Goal: Communication & Community: Answer question/provide support

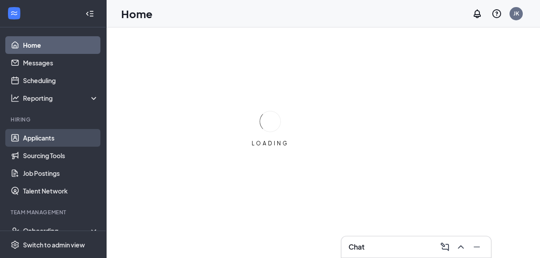
click at [44, 136] on link "Applicants" at bounding box center [61, 138] width 76 height 18
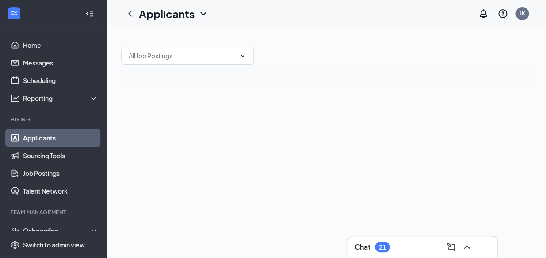
click at [468, 246] on icon "ChevronUp" at bounding box center [467, 247] width 11 height 11
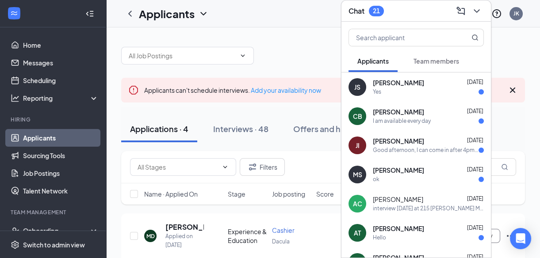
click at [415, 83] on span "[PERSON_NAME]" at bounding box center [398, 83] width 51 height 9
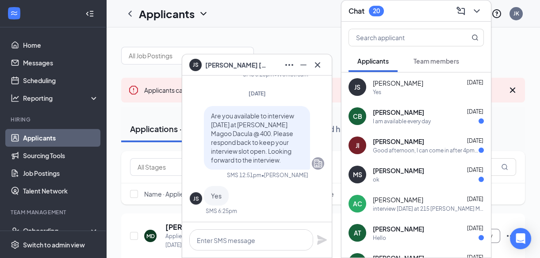
click at [409, 118] on div "I am available every day" at bounding box center [402, 122] width 58 height 8
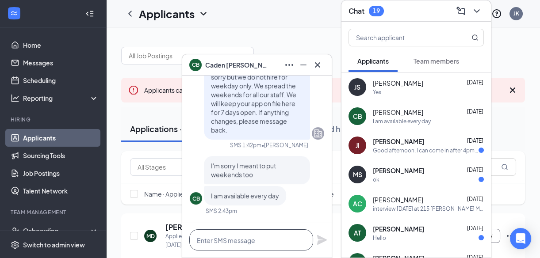
click at [191, 240] on textarea at bounding box center [251, 240] width 124 height 21
type textarea "i"
click at [284, 239] on textarea "interview [DATE] at 330" at bounding box center [251, 240] width 124 height 21
type textarea "interview [DATE] at 330"
click at [322, 239] on icon "Plane" at bounding box center [322, 240] width 10 height 10
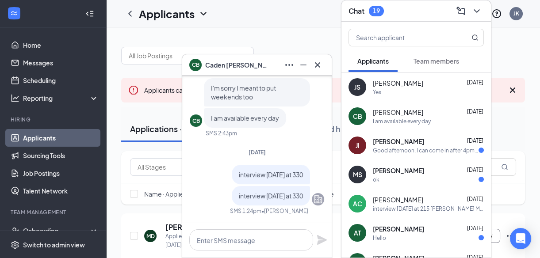
click at [398, 144] on div "[PERSON_NAME] [DATE]" at bounding box center [428, 141] width 111 height 9
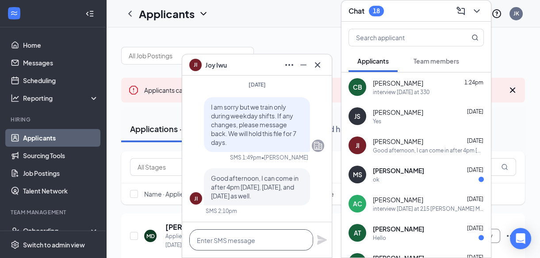
click at [214, 239] on textarea at bounding box center [251, 240] width 124 height 21
type textarea "interview [DATE] at 345"
click at [323, 239] on icon "Plane" at bounding box center [322, 240] width 10 height 10
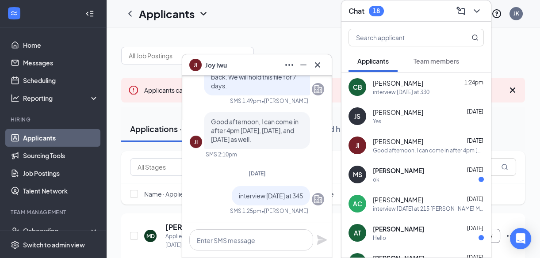
click at [410, 169] on span "[PERSON_NAME]" at bounding box center [398, 170] width 51 height 9
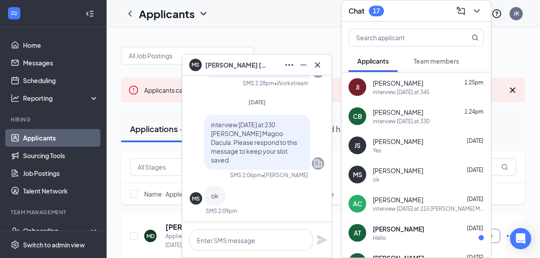
scroll to position [40, 0]
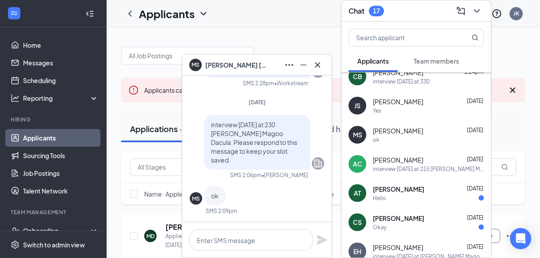
click at [412, 161] on span "[PERSON_NAME]" at bounding box center [398, 160] width 50 height 9
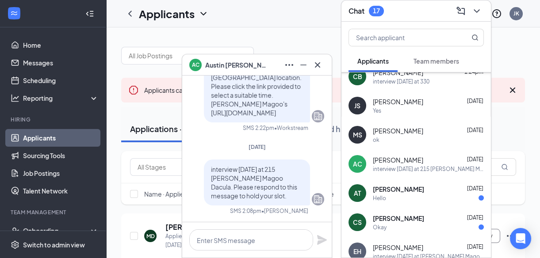
click at [408, 185] on span "[PERSON_NAME]" at bounding box center [398, 189] width 51 height 9
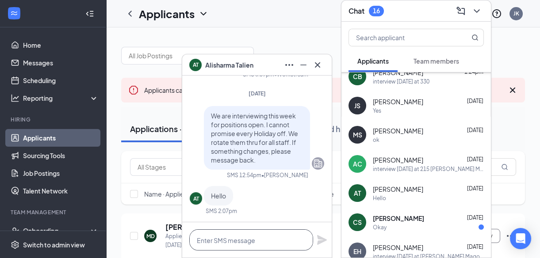
click at [210, 238] on textarea at bounding box center [251, 240] width 124 height 21
type textarea "hello...makes no sense sorry"
click at [321, 240] on icon "Plane" at bounding box center [322, 240] width 10 height 10
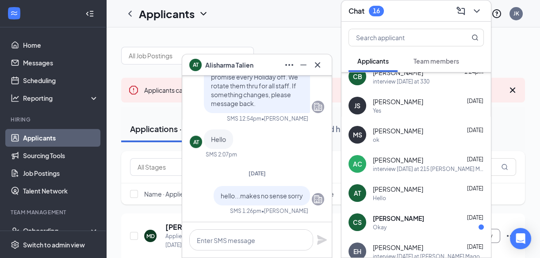
scroll to position [80, 0]
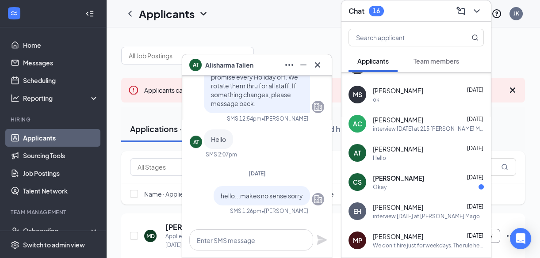
click at [403, 176] on span "[PERSON_NAME]" at bounding box center [398, 178] width 51 height 9
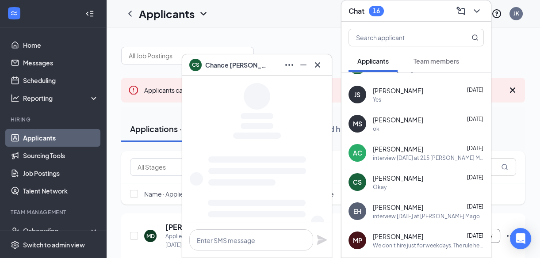
scroll to position [0, 0]
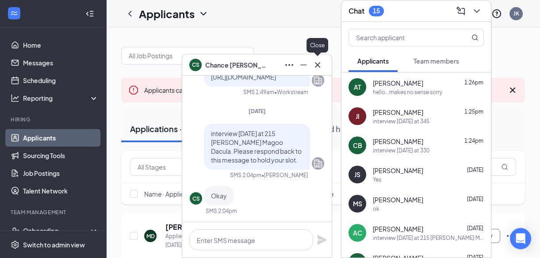
click at [316, 64] on icon "Cross" at bounding box center [317, 64] width 5 height 5
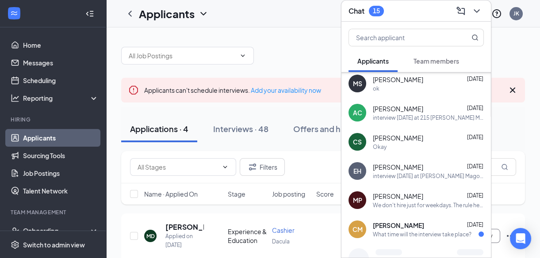
scroll to position [150, 0]
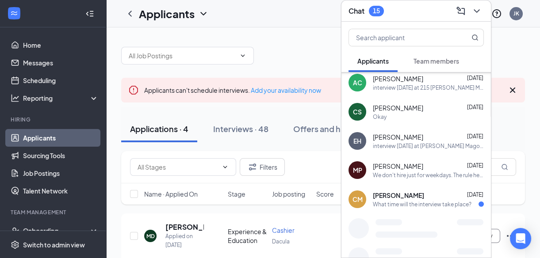
click at [392, 196] on span "[PERSON_NAME]" at bounding box center [398, 195] width 51 height 9
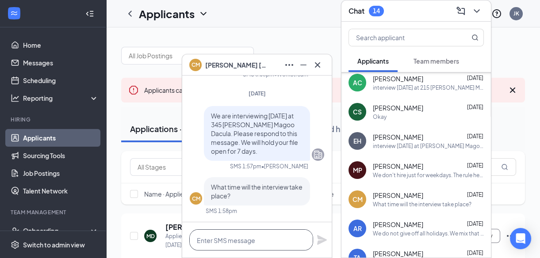
click at [203, 239] on textarea at bounding box center [251, 240] width 124 height 21
type textarea "345pm"
click at [319, 239] on icon "Plane" at bounding box center [322, 240] width 10 height 10
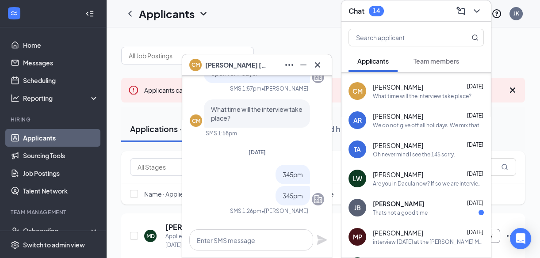
scroll to position [271, 0]
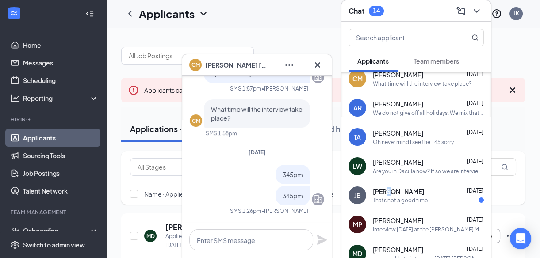
click at [387, 192] on span "[PERSON_NAME]" at bounding box center [398, 191] width 51 height 9
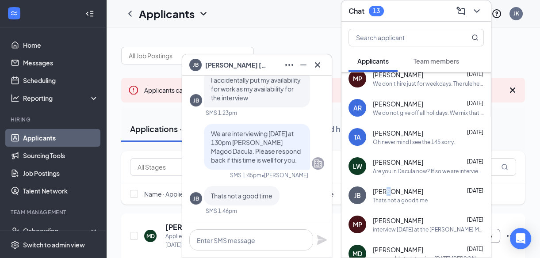
scroll to position [8, 0]
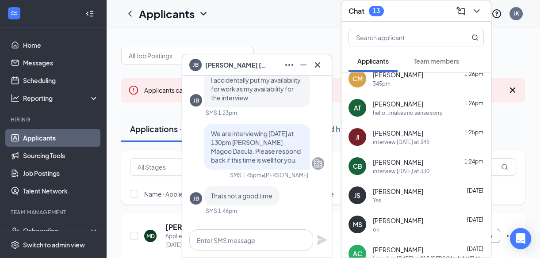
click at [214, 65] on span "[PERSON_NAME]" at bounding box center [236, 65] width 62 height 10
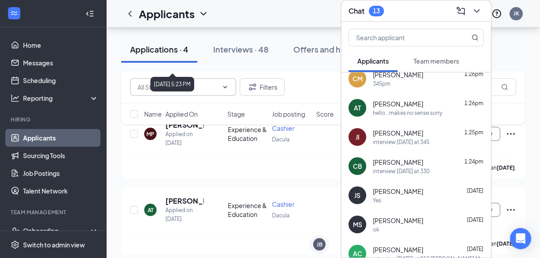
scroll to position [261, 0]
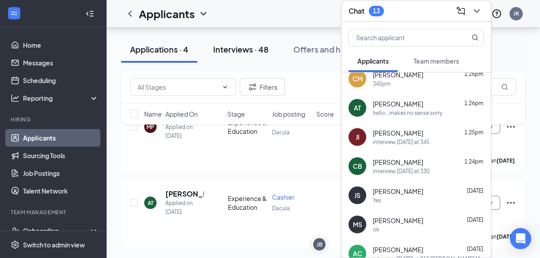
click at [247, 50] on div "Interviews · 48" at bounding box center [240, 49] width 55 height 11
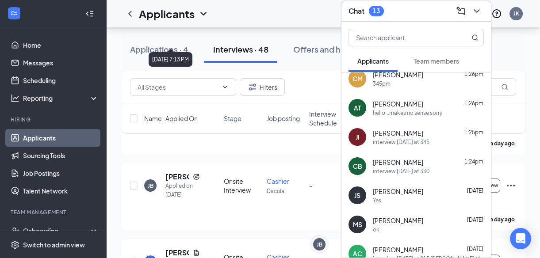
scroll to position [574, 0]
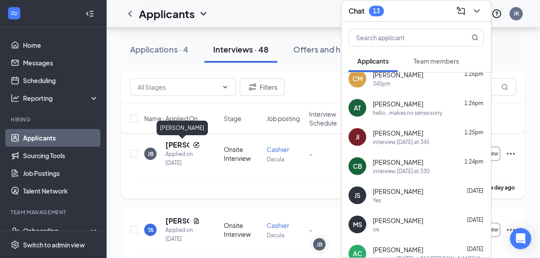
click at [175, 145] on h5 "[PERSON_NAME]" at bounding box center [177, 145] width 24 height 10
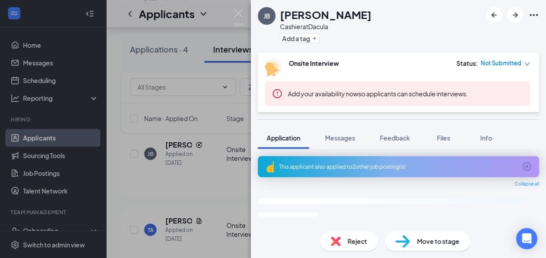
click at [291, 137] on span "Application" at bounding box center [284, 138] width 34 height 8
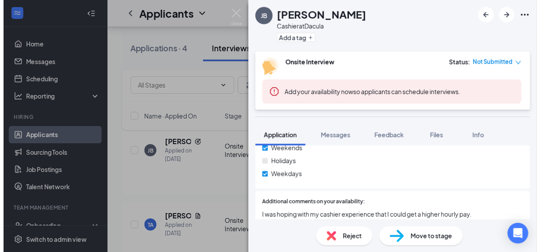
scroll to position [402, 0]
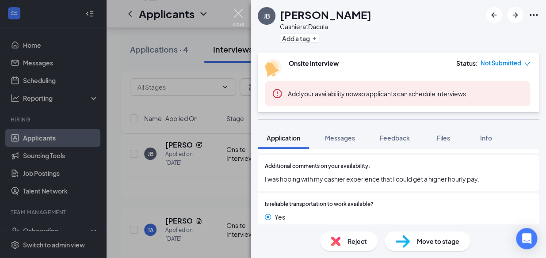
click at [237, 9] on img at bounding box center [238, 17] width 11 height 17
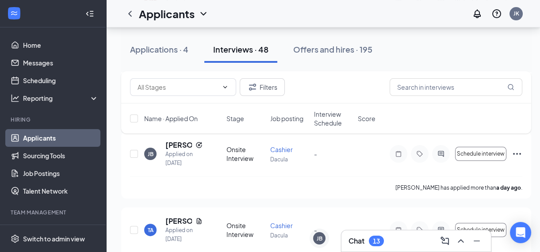
click at [460, 237] on icon "ChevronUp" at bounding box center [461, 241] width 11 height 11
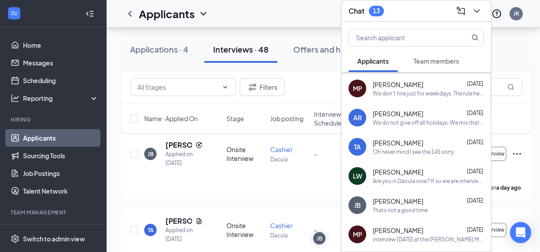
scroll to position [281, 0]
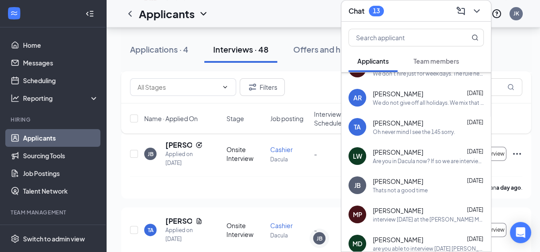
click at [406, 177] on span "[PERSON_NAME]" at bounding box center [398, 181] width 50 height 9
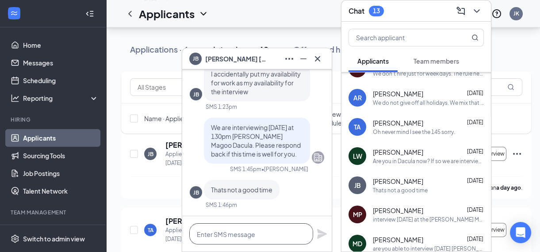
click at [203, 233] on textarea at bounding box center [251, 233] width 124 height 21
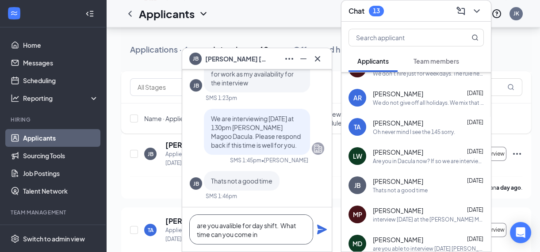
click at [279, 225] on textarea "are you avalible for day shift. What time can you come in" at bounding box center [251, 230] width 124 height 30
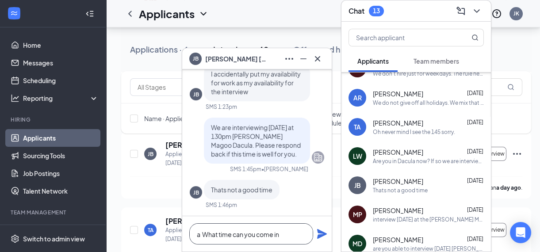
click at [284, 234] on textarea "a What time can you come in" at bounding box center [251, 233] width 124 height 21
type textarea "a What time can you come in."
click at [322, 234] on icon "Plane" at bounding box center [322, 234] width 10 height 10
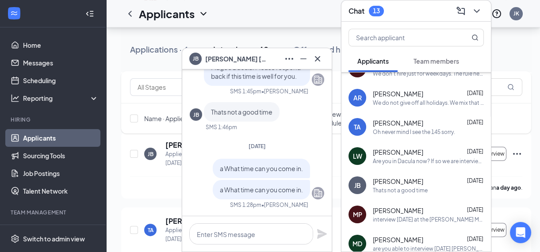
scroll to position [362, 0]
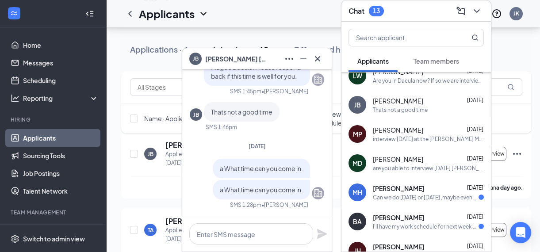
click at [411, 184] on span "[PERSON_NAME]" at bounding box center [398, 188] width 51 height 9
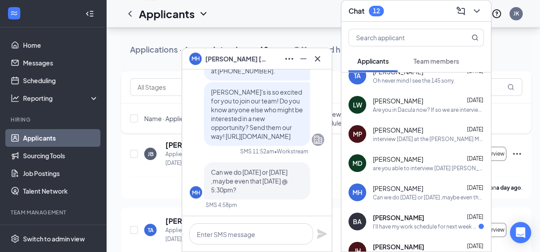
scroll to position [0, 0]
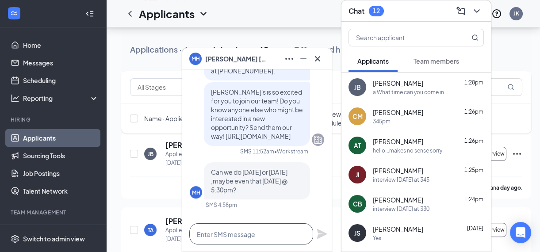
click at [212, 237] on textarea at bounding box center [251, 233] width 124 height 21
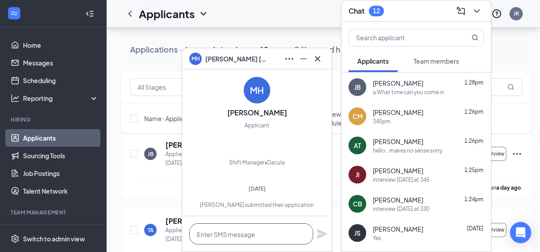
scroll to position [-514, 0]
click at [316, 57] on icon "Cross" at bounding box center [317, 58] width 5 height 5
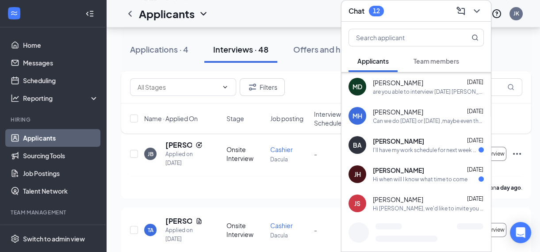
scroll to position [442, 0]
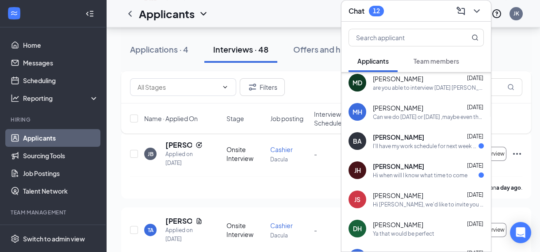
click at [411, 133] on span "[PERSON_NAME]" at bounding box center [398, 137] width 51 height 9
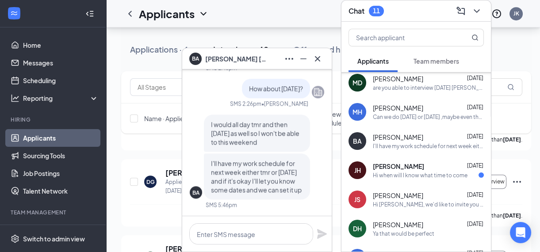
scroll to position [748, 0]
click at [398, 162] on span "[PERSON_NAME]" at bounding box center [398, 166] width 51 height 9
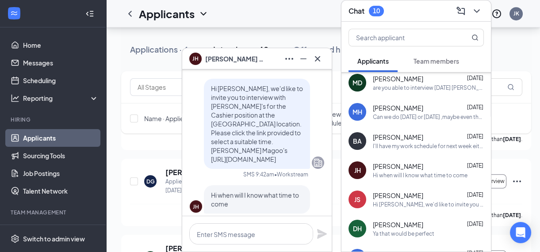
scroll to position [0, 0]
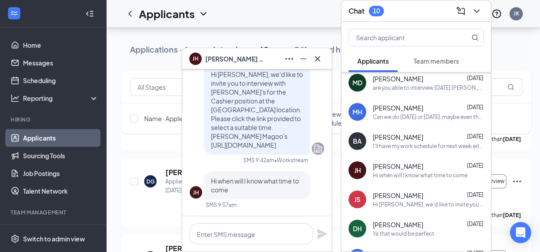
click at [432, 57] on span "Team members" at bounding box center [437, 61] width 46 height 8
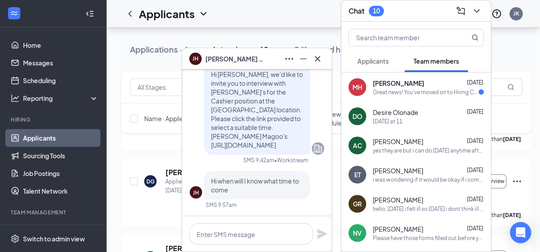
click at [411, 88] on div "Great news! You've moved on to Hiring Complete, the next stage of the applicati…" at bounding box center [426, 92] width 106 height 8
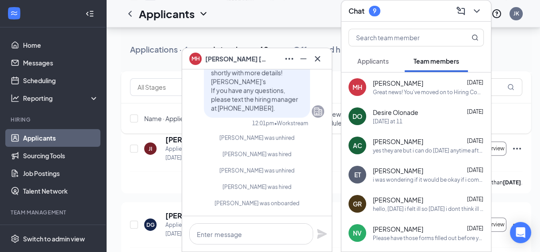
scroll to position [668, 0]
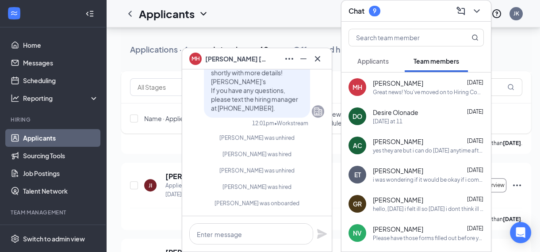
click at [319, 58] on icon "Cross" at bounding box center [317, 59] width 11 height 11
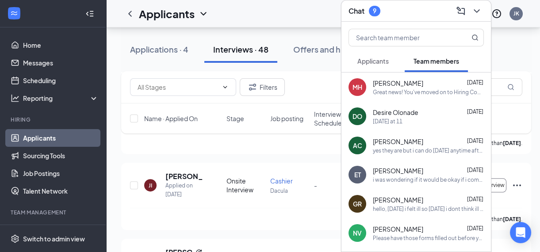
drag, startPoint x: 478, startPoint y: 4, endPoint x: 471, endPoint y: 17, distance: 14.7
click at [479, 6] on icon "ChevronDown" at bounding box center [477, 11] width 11 height 11
